Goal: Task Accomplishment & Management: Use online tool/utility

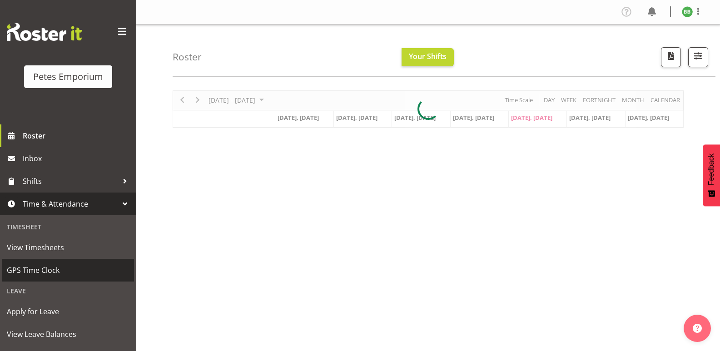
click at [66, 281] on link "GPS Time Clock" at bounding box center [68, 270] width 132 height 23
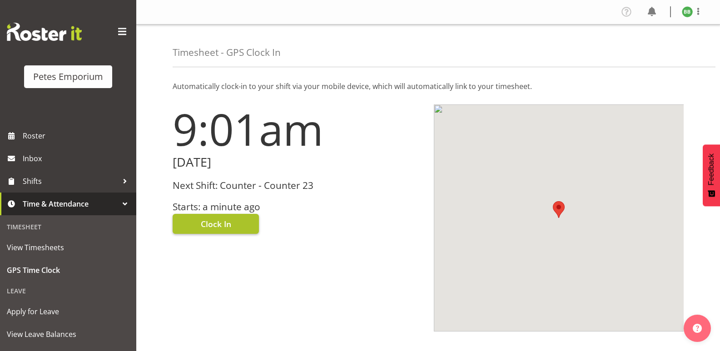
click at [234, 229] on button "Clock In" at bounding box center [216, 224] width 86 height 20
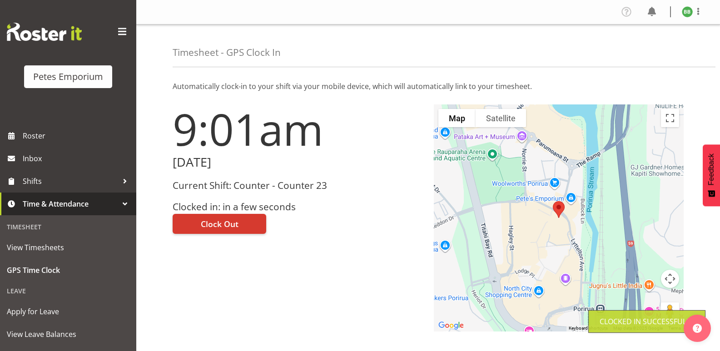
click at [687, 15] on img at bounding box center [687, 11] width 11 height 11
click at [656, 45] on link "Log Out" at bounding box center [660, 48] width 87 height 16
